Goal: Information Seeking & Learning: Learn about a topic

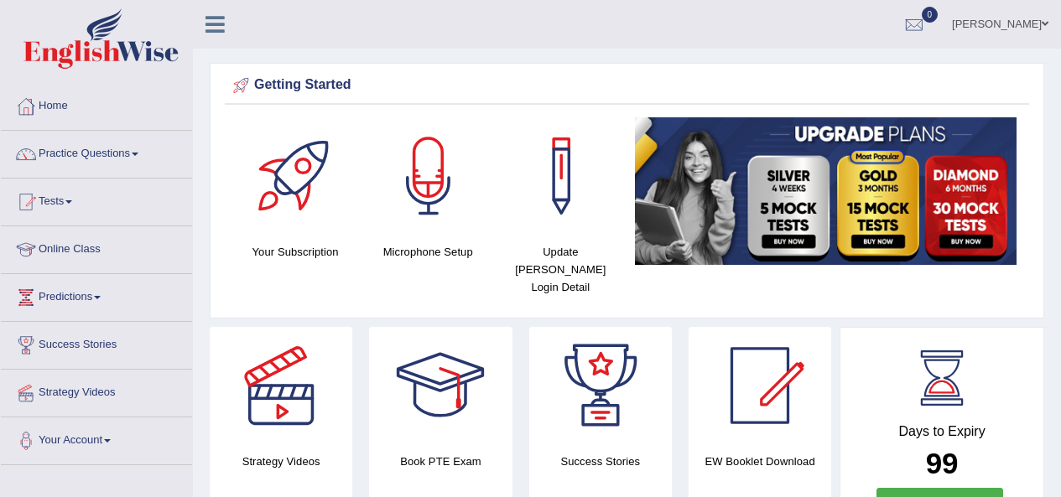
click at [87, 157] on link "Practice Questions" at bounding box center [96, 152] width 191 height 42
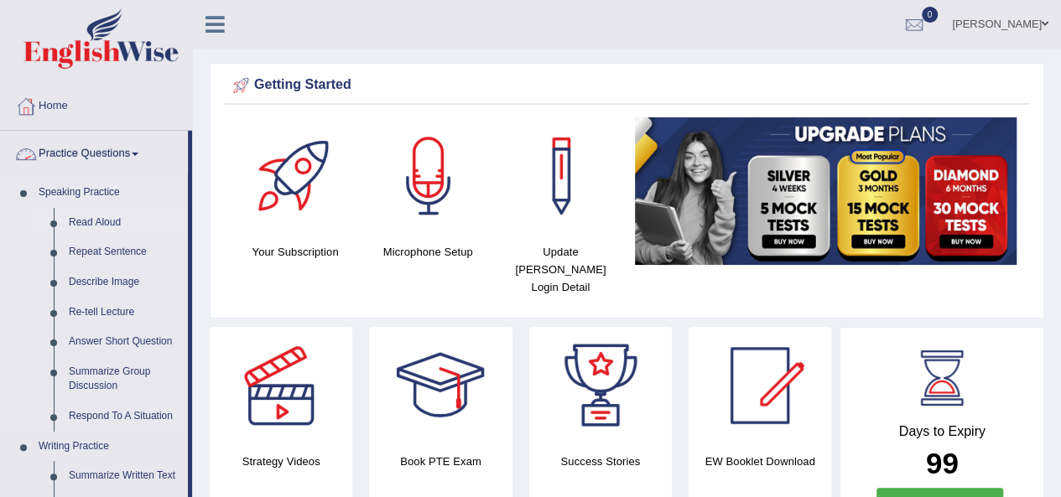
click at [117, 221] on link "Read Aloud" at bounding box center [124, 223] width 127 height 30
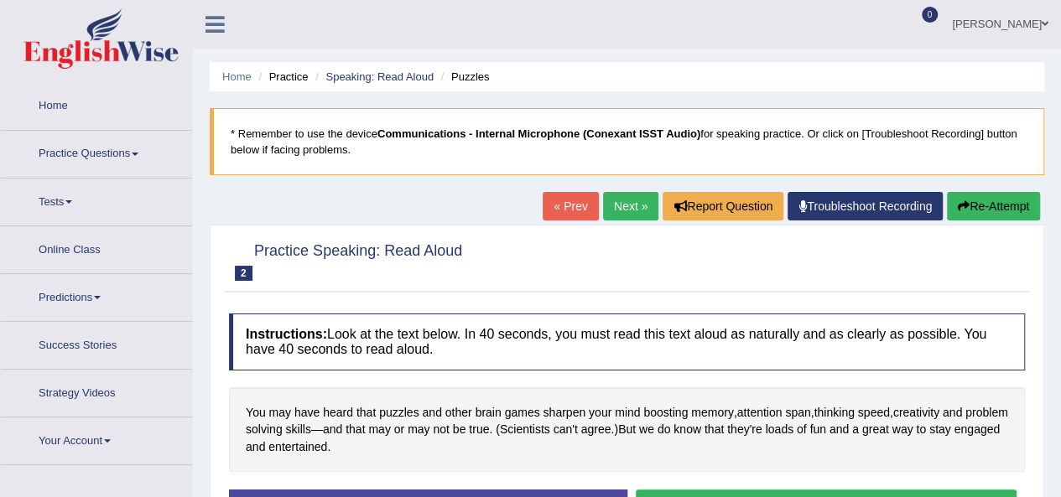
scroll to position [210, 0]
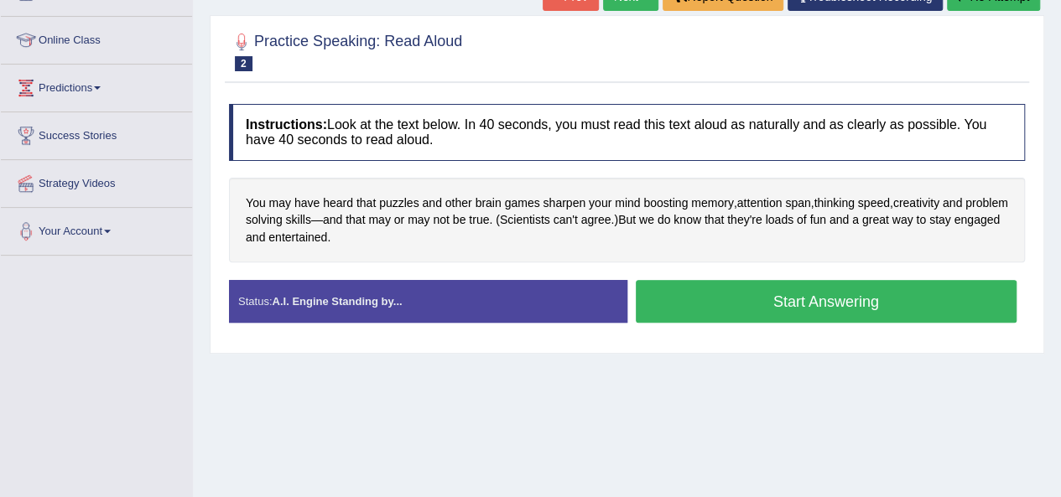
click at [884, 252] on div "You may have heard that puzzles and other brain games sharpen your mind boostin…" at bounding box center [627, 221] width 796 height 86
click at [824, 311] on button "Start Answering" at bounding box center [827, 301] width 382 height 43
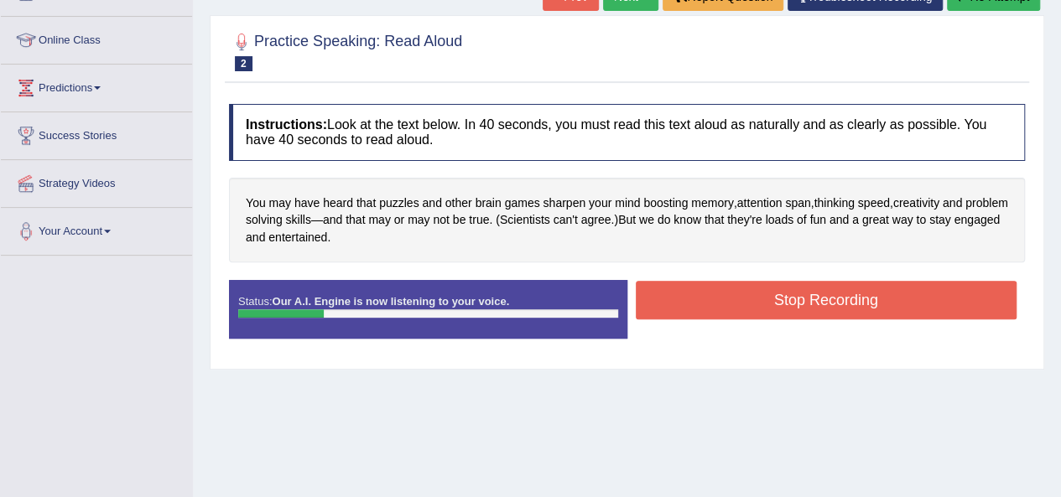
click at [817, 306] on button "Stop Recording" at bounding box center [827, 300] width 382 height 39
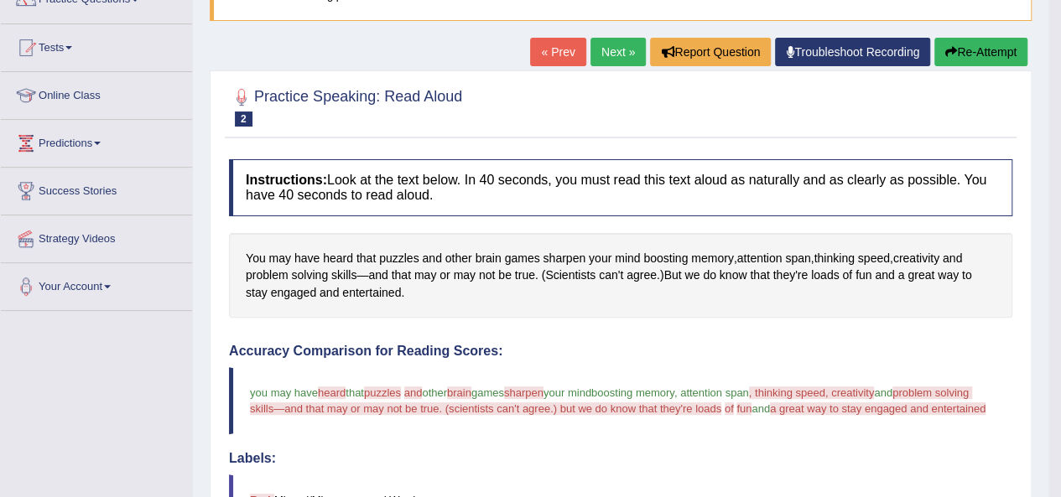
scroll to position [0, 0]
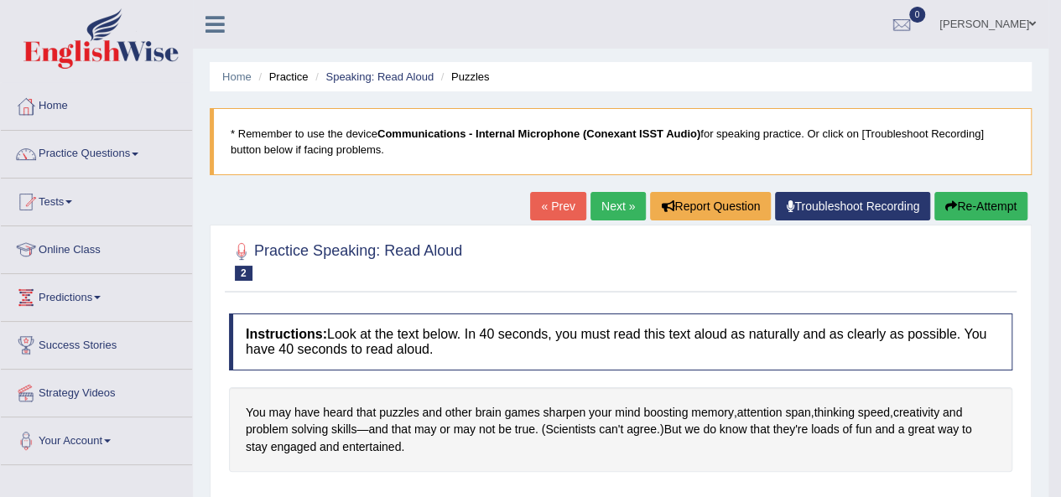
click at [998, 203] on button "Re-Attempt" at bounding box center [980, 206] width 93 height 29
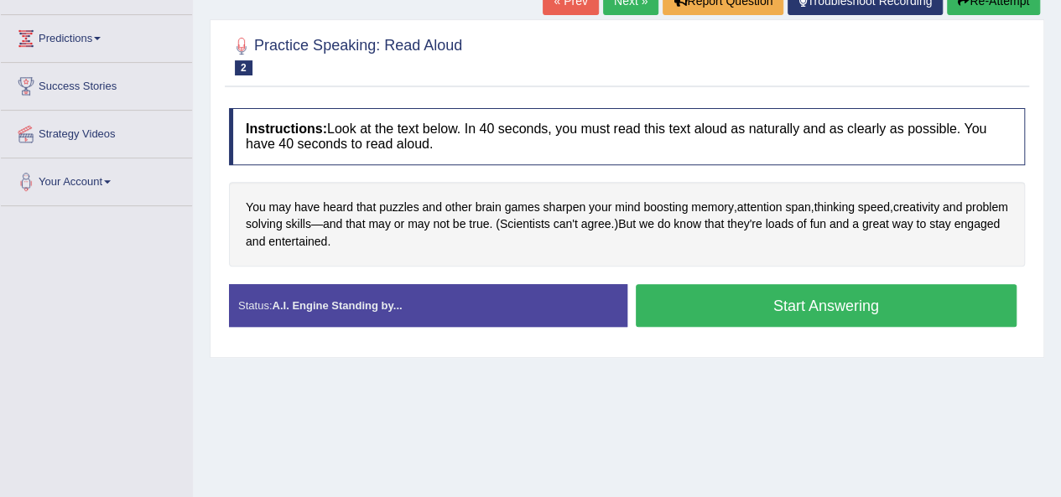
click at [784, 307] on button "Start Answering" at bounding box center [827, 305] width 382 height 43
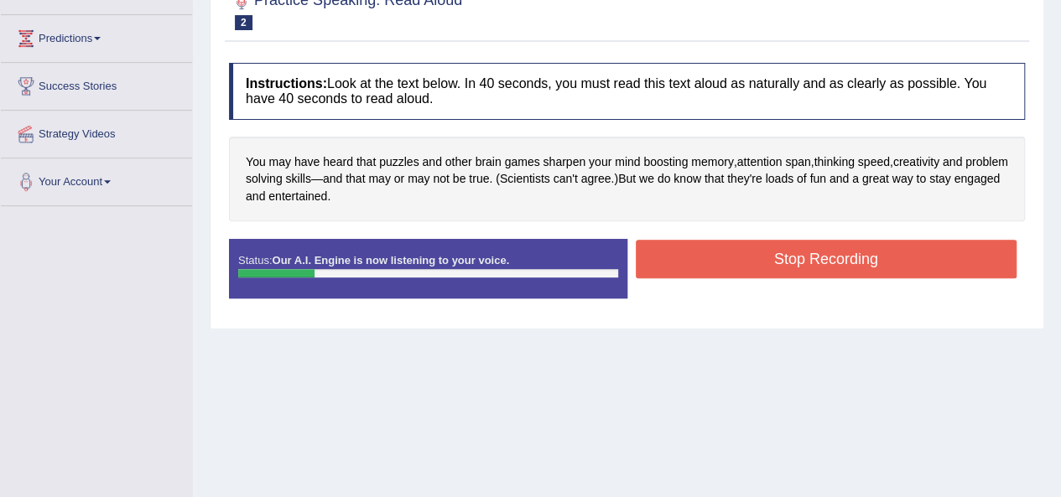
click at [780, 266] on button "Stop Recording" at bounding box center [827, 259] width 382 height 39
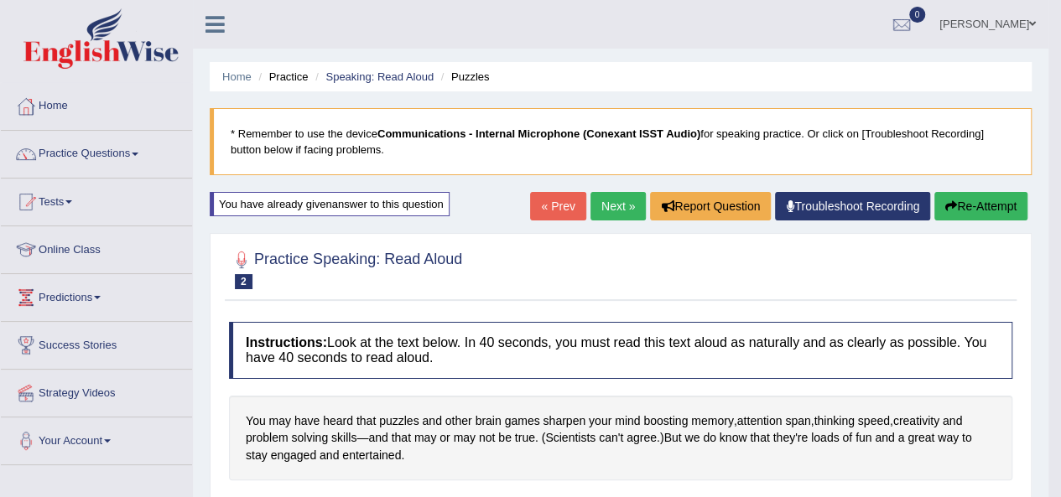
click at [603, 205] on link "Next »" at bounding box center [617, 206] width 55 height 29
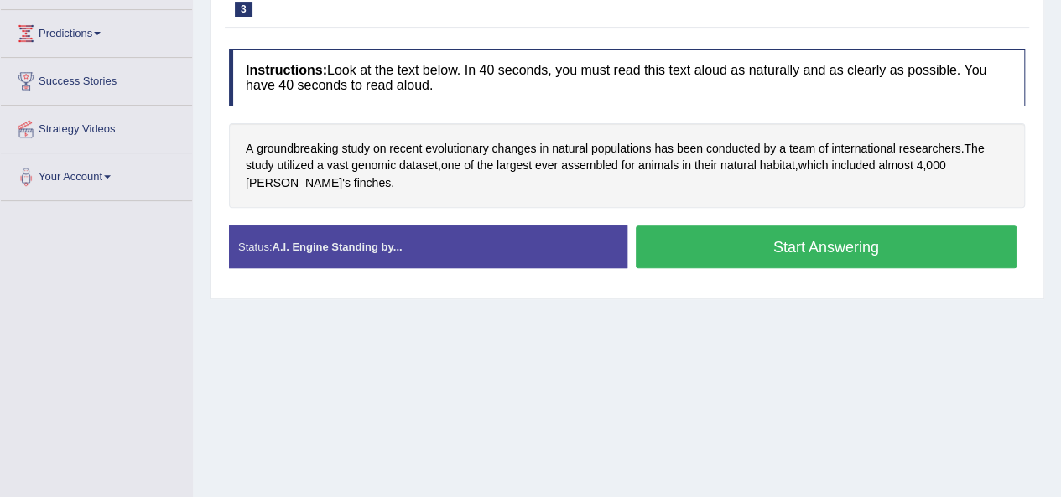
drag, startPoint x: 0, startPoint y: 0, endPoint x: 792, endPoint y: 241, distance: 827.4
click at [792, 241] on button "Start Answering" at bounding box center [827, 247] width 382 height 43
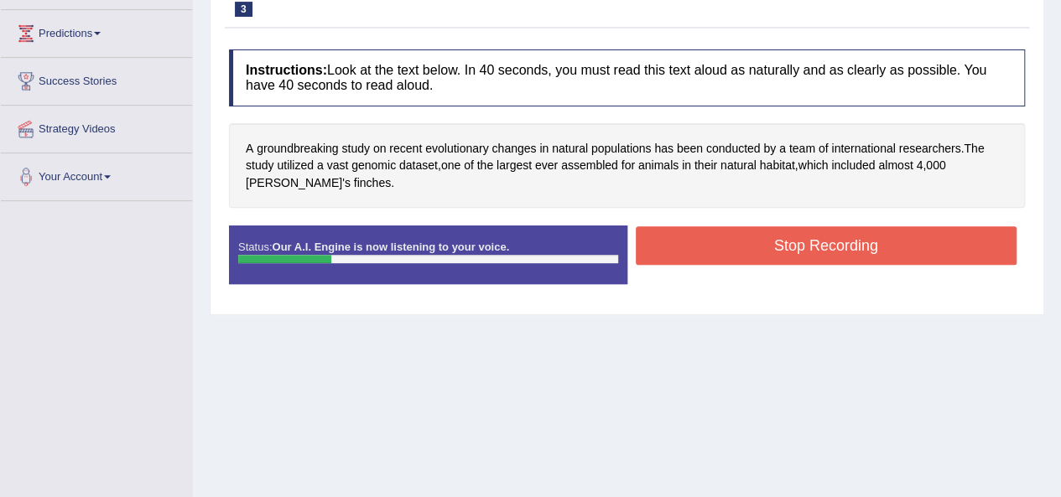
click at [875, 236] on button "Stop Recording" at bounding box center [827, 245] width 382 height 39
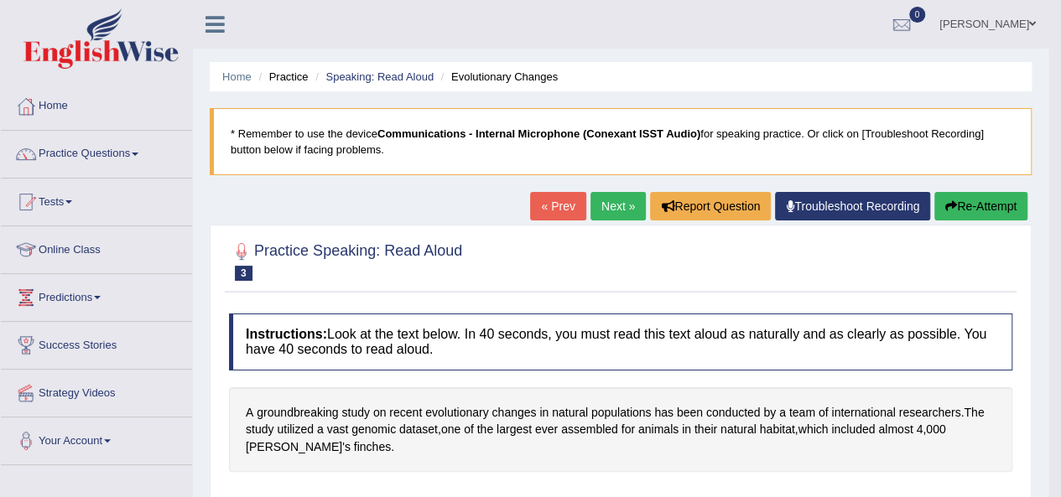
click at [998, 209] on button "Re-Attempt" at bounding box center [980, 206] width 93 height 29
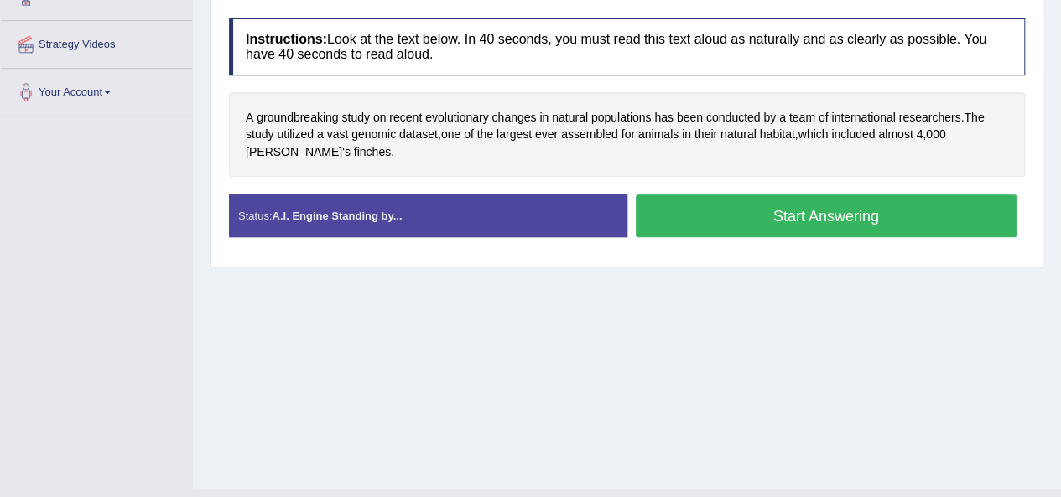
click at [787, 222] on button "Start Answering" at bounding box center [827, 216] width 382 height 43
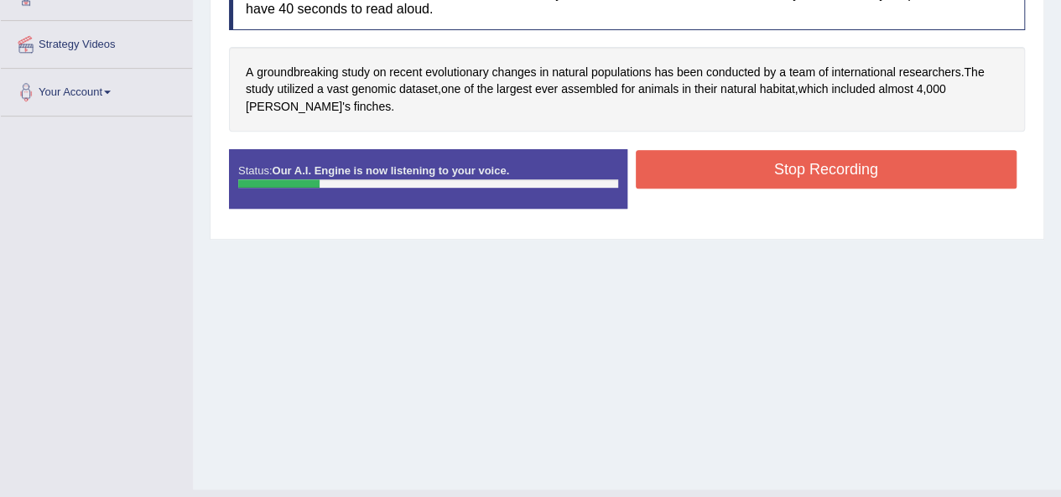
click at [776, 174] on button "Stop Recording" at bounding box center [827, 169] width 382 height 39
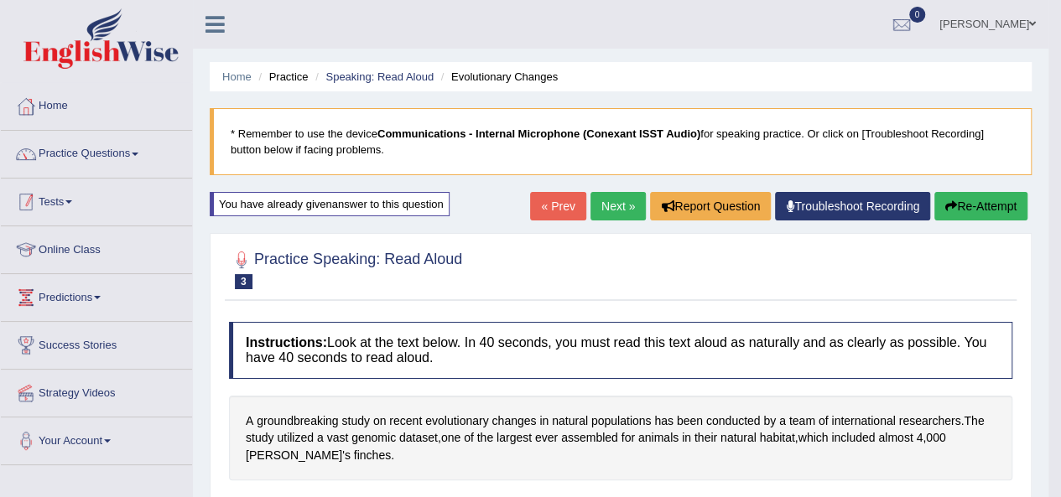
click at [132, 152] on link "Practice Questions" at bounding box center [96, 152] width 191 height 42
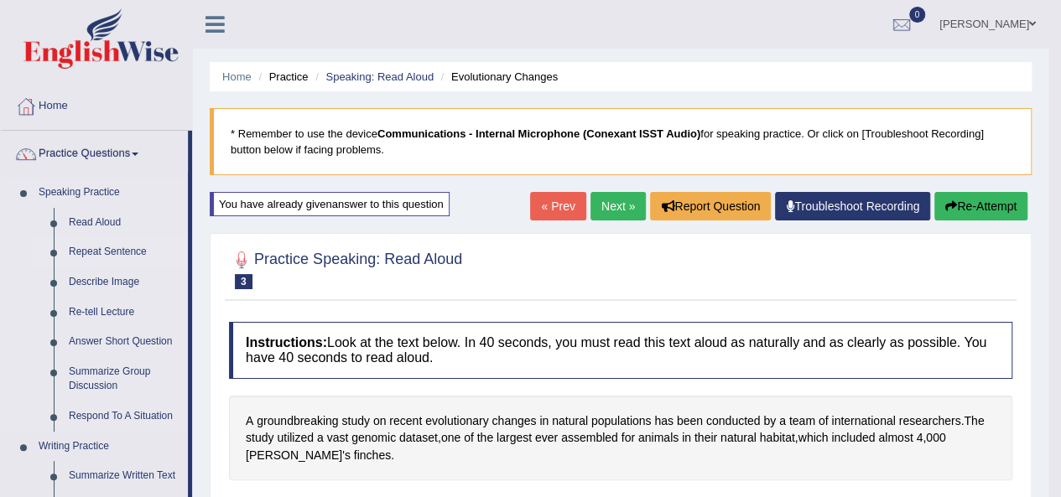
click at [122, 256] on link "Repeat Sentence" at bounding box center [124, 252] width 127 height 30
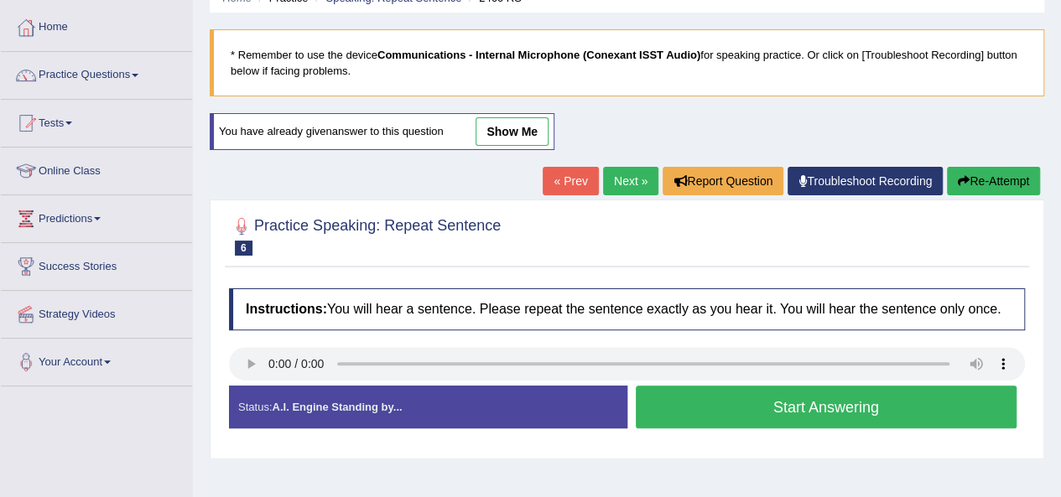
scroll to position [126, 0]
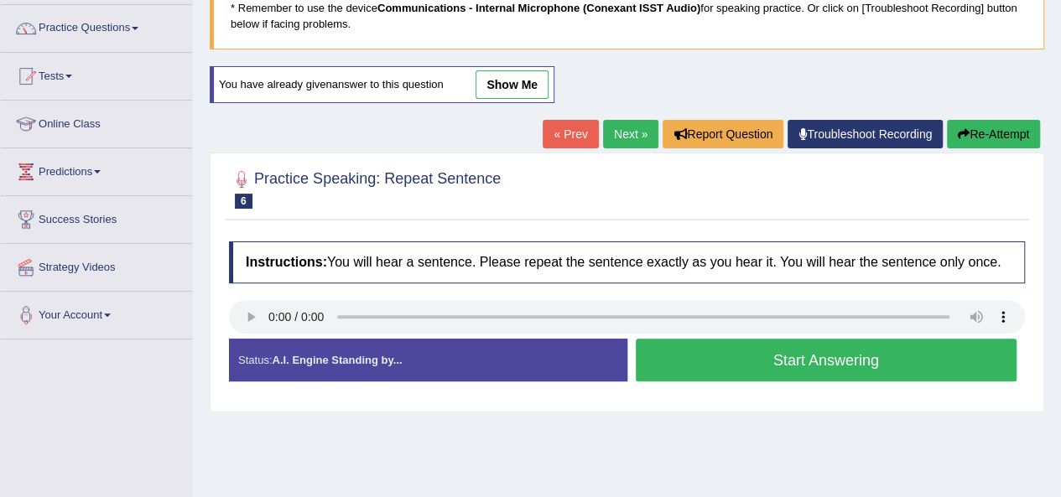
click at [768, 363] on button "Start Answering" at bounding box center [827, 360] width 382 height 43
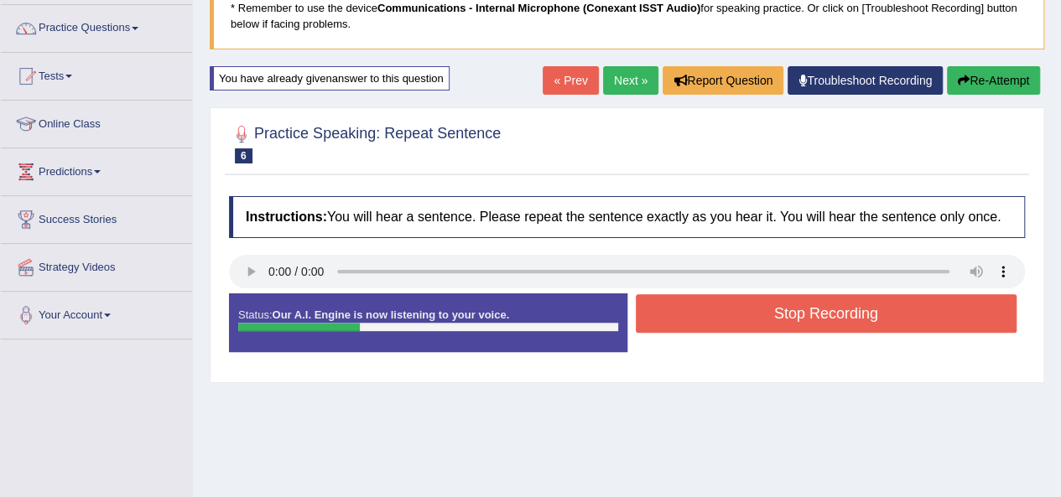
click at [756, 323] on button "Stop Recording" at bounding box center [827, 313] width 382 height 39
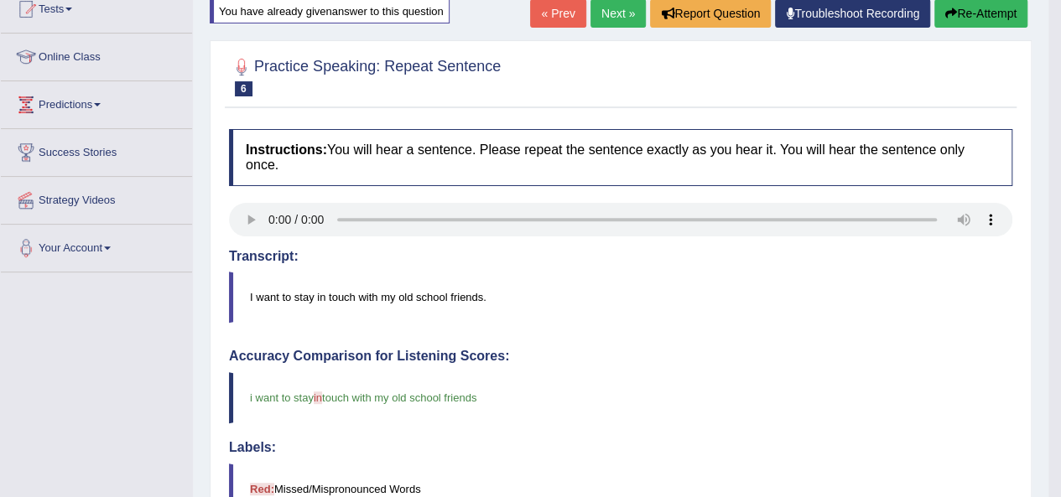
scroll to position [0, 0]
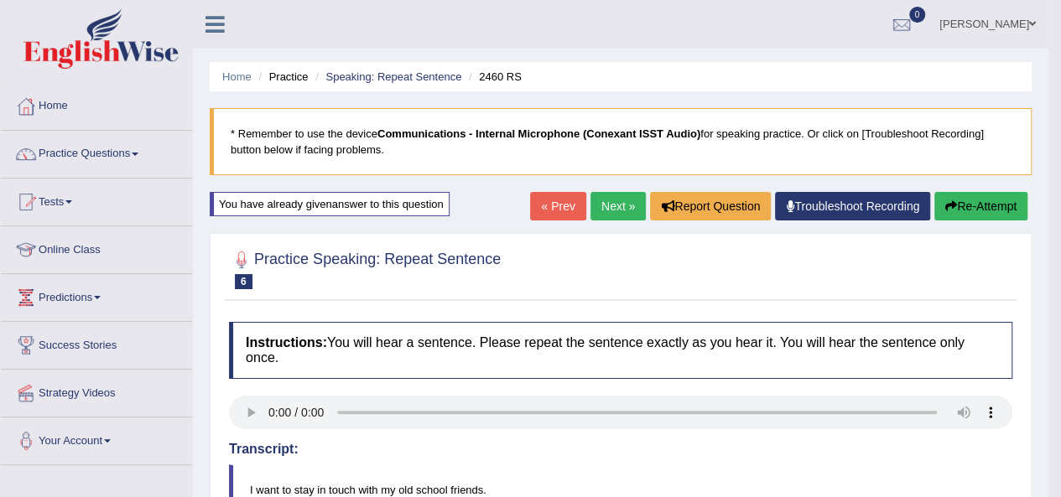
click at [627, 208] on link "Next »" at bounding box center [617, 206] width 55 height 29
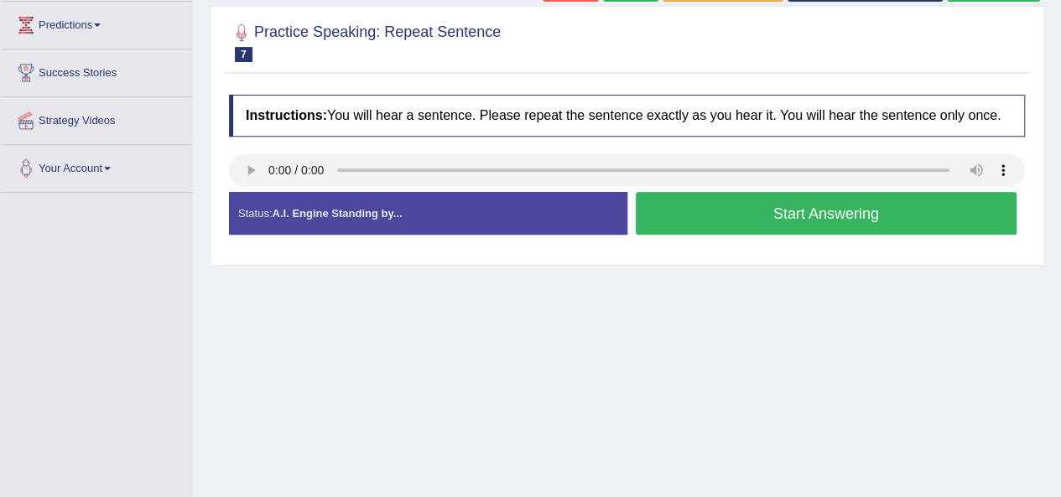
click at [790, 212] on button "Start Answering" at bounding box center [827, 213] width 382 height 43
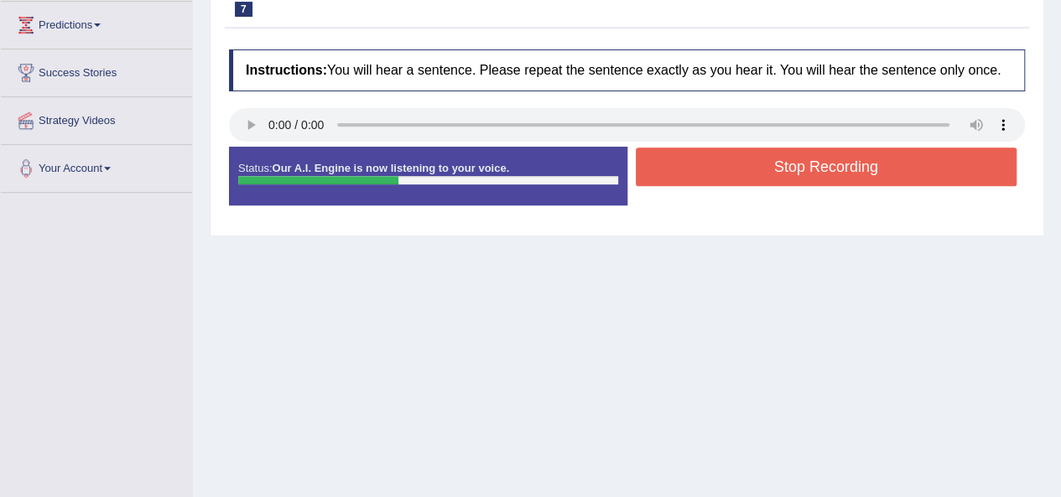
click at [813, 169] on button "Stop Recording" at bounding box center [827, 167] width 382 height 39
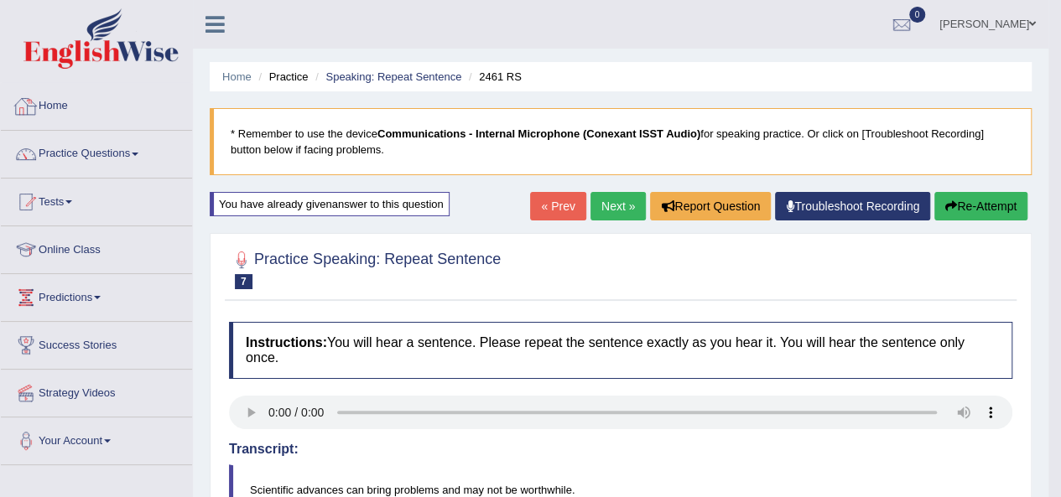
click at [52, 101] on link "Home" at bounding box center [96, 104] width 191 height 42
